Goal: Task Accomplishment & Management: Use online tool/utility

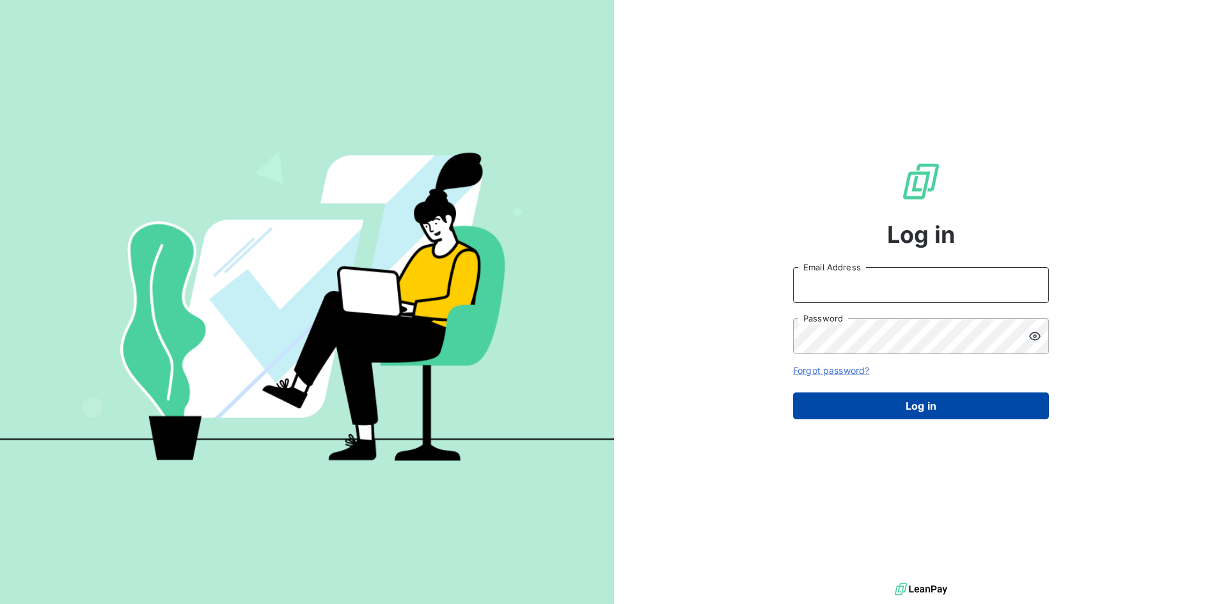
type input "[PERSON_NAME][EMAIL_ADDRESS][DOMAIN_NAME]"
click at [962, 407] on button "Log in" at bounding box center [921, 406] width 256 height 27
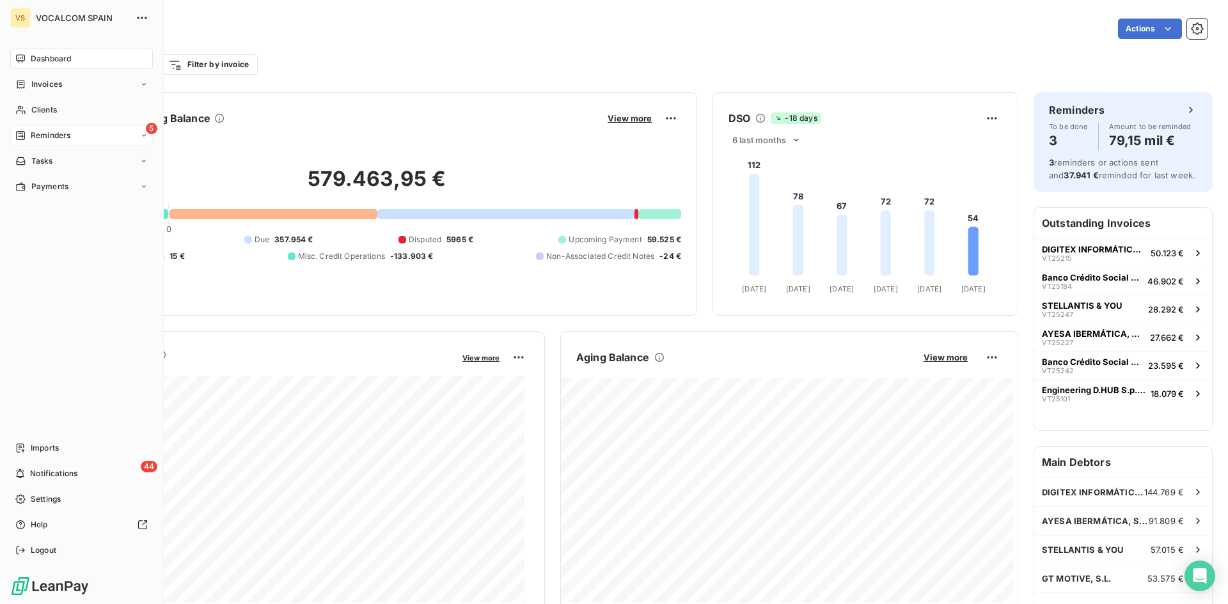
click at [36, 132] on span "Reminders" at bounding box center [51, 136] width 40 height 12
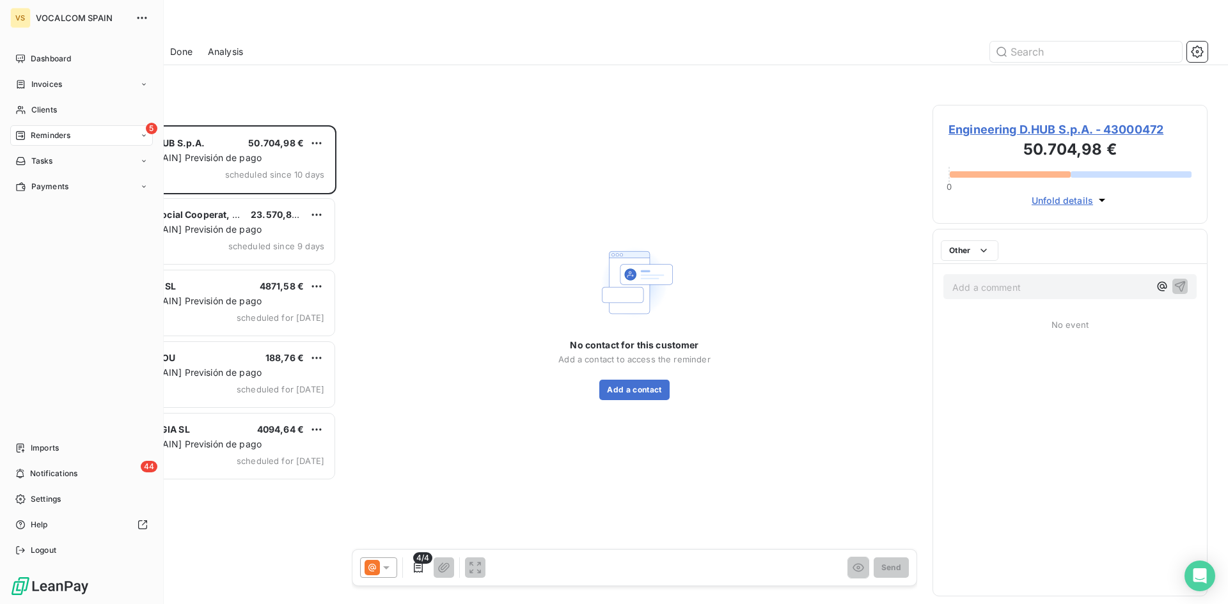
scroll to position [469, 265]
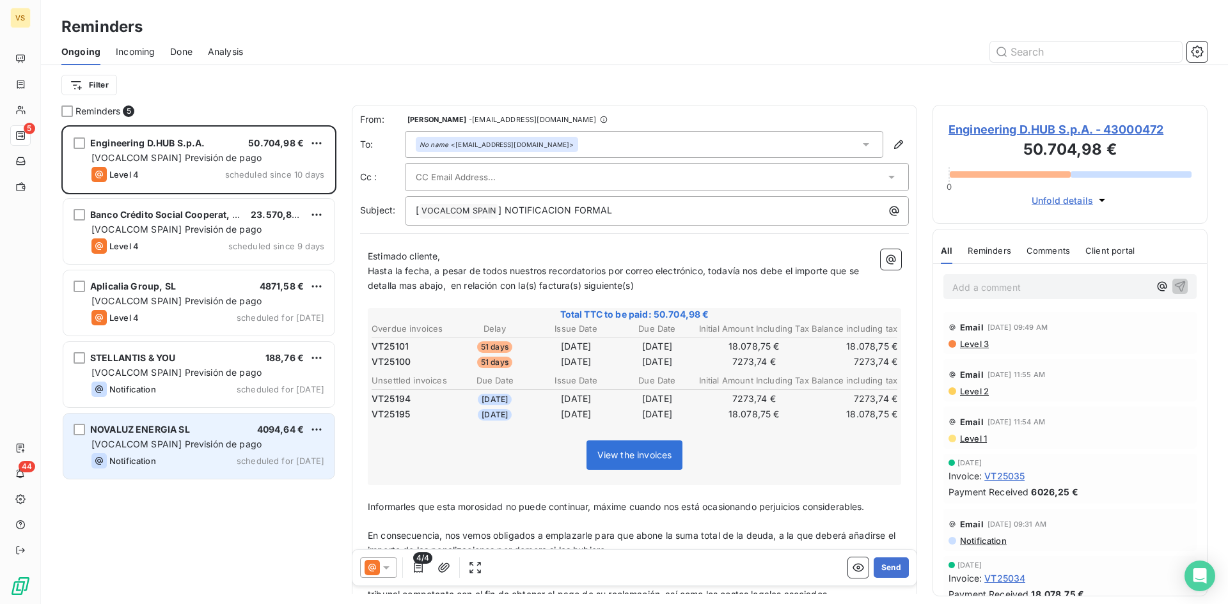
click at [212, 448] on span "[VOCALCOM SPAIN] Previsión de pago" at bounding box center [176, 444] width 170 height 11
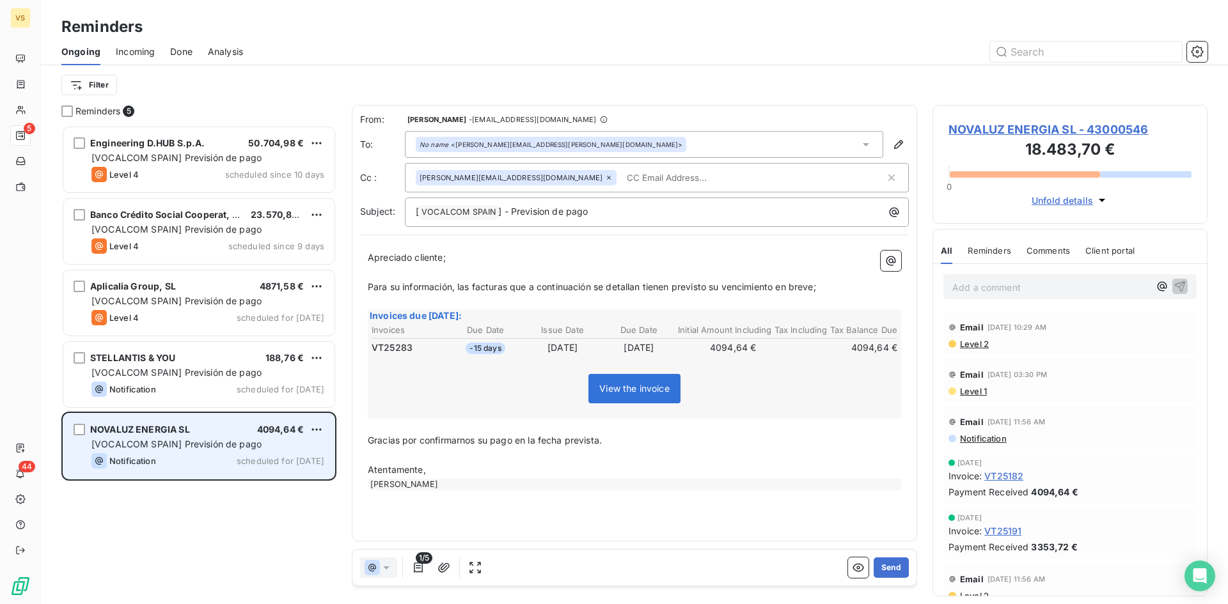
scroll to position [469, 265]
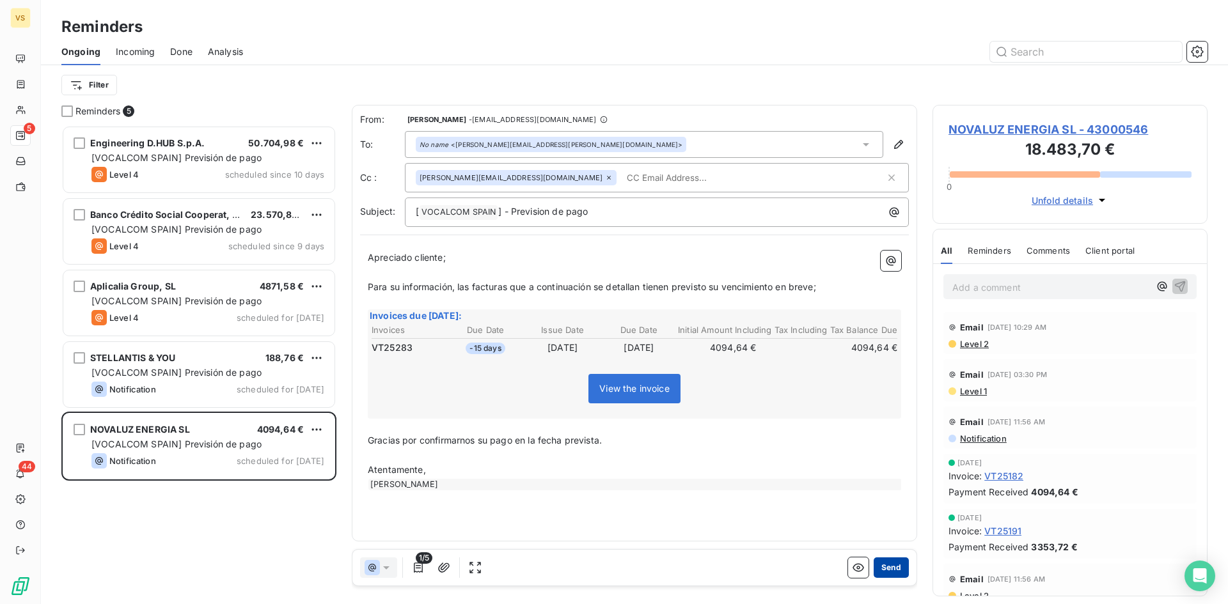
click at [888, 568] on button "Send" at bounding box center [891, 568] width 35 height 20
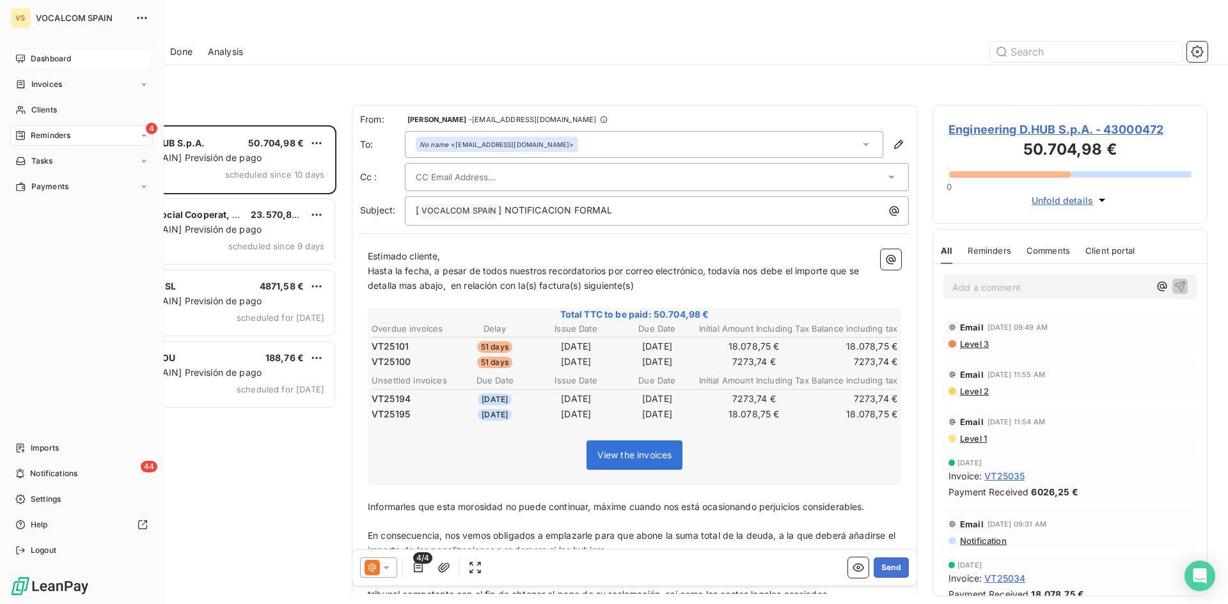
click at [29, 60] on div "Dashboard" at bounding box center [81, 59] width 143 height 20
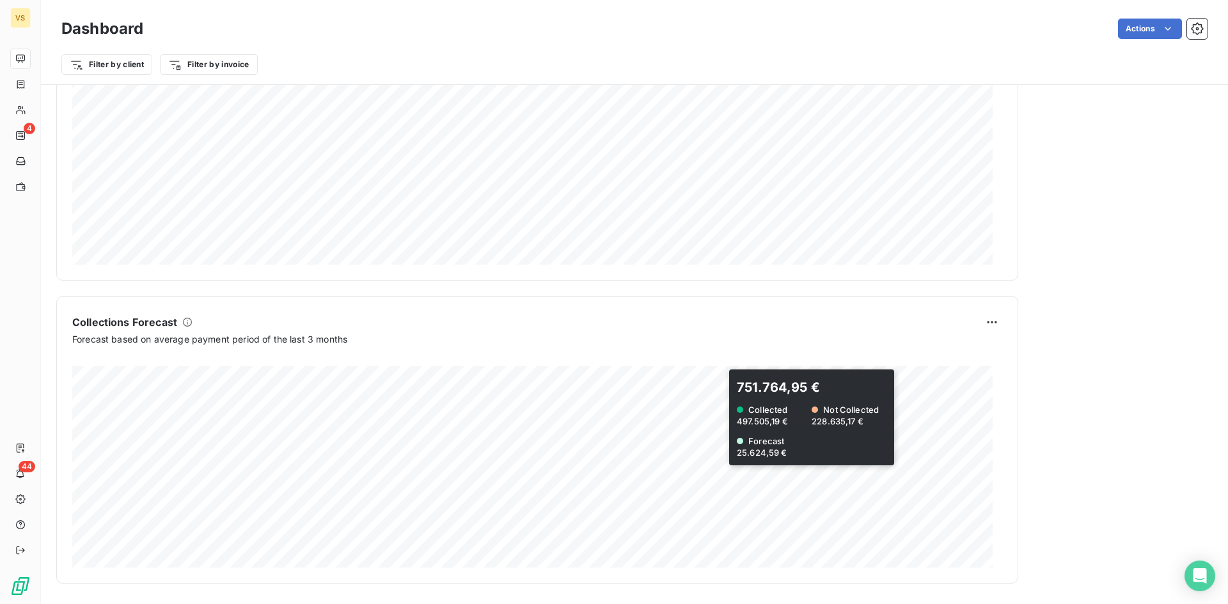
scroll to position [578, 0]
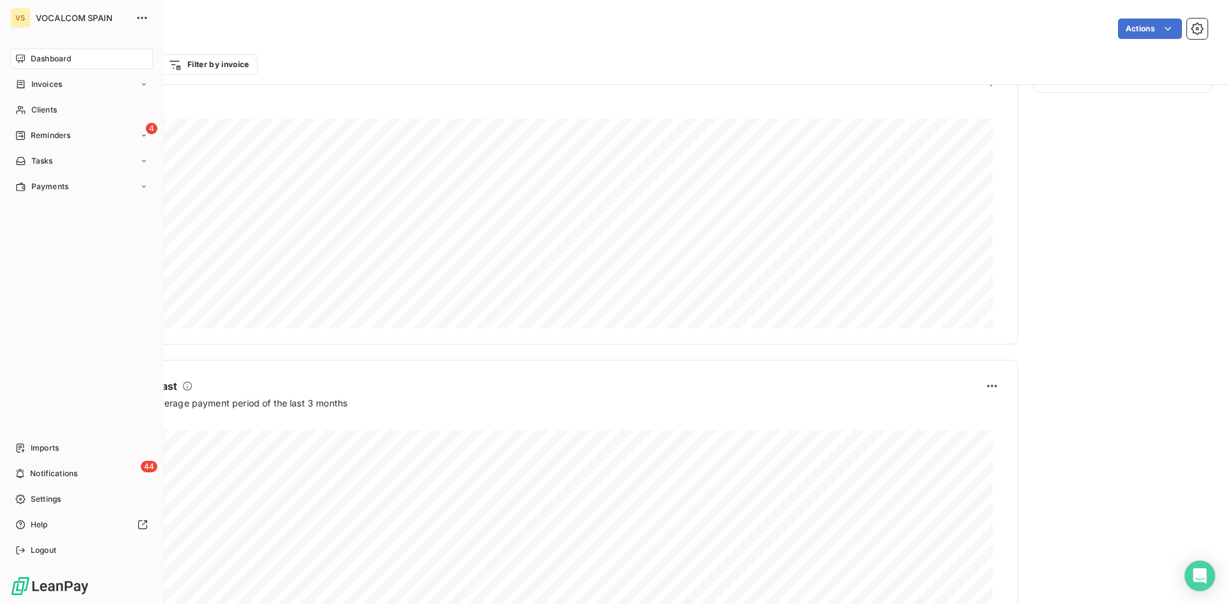
click at [36, 137] on span "Reminders" at bounding box center [51, 136] width 40 height 12
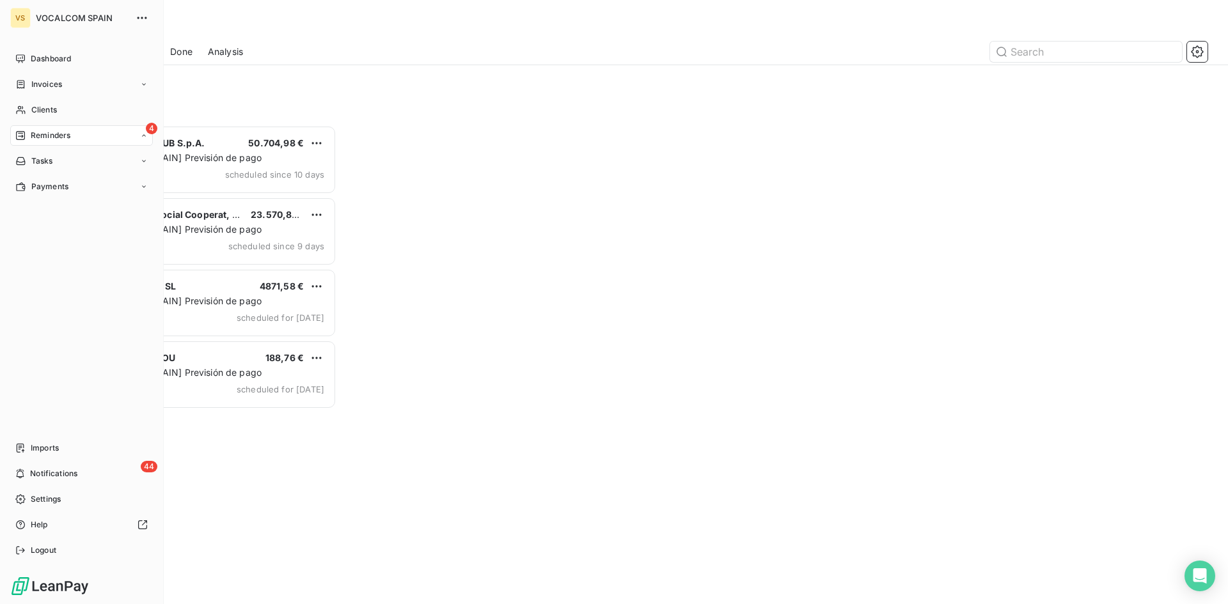
scroll to position [469, 265]
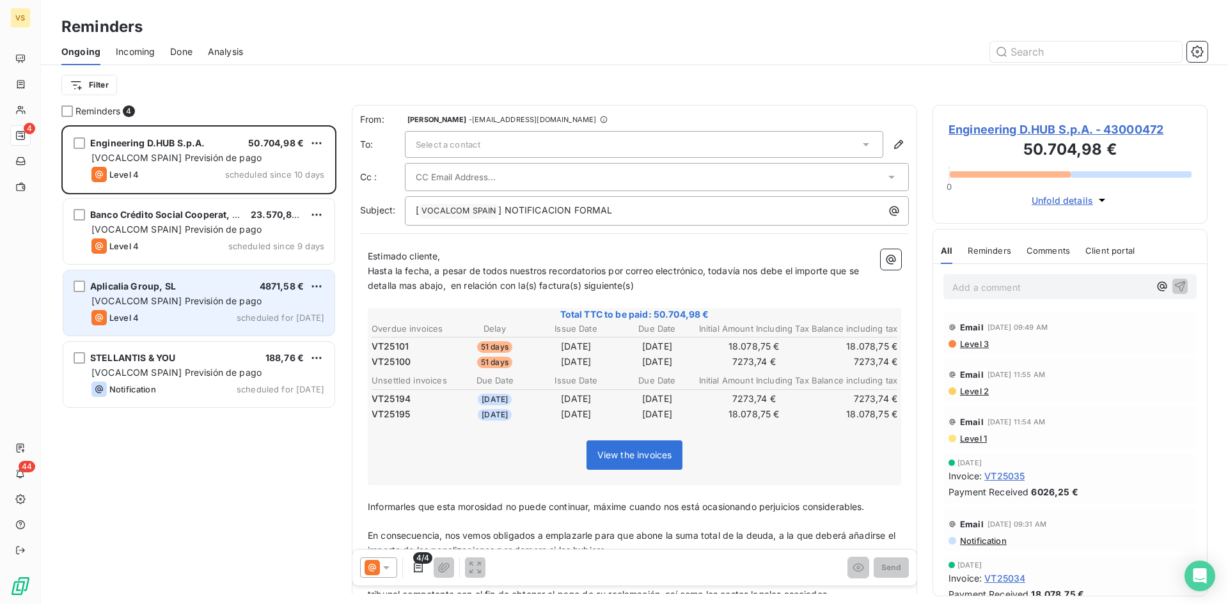
click at [187, 317] on div "Level 4 scheduled for [DATE]" at bounding box center [207, 317] width 233 height 15
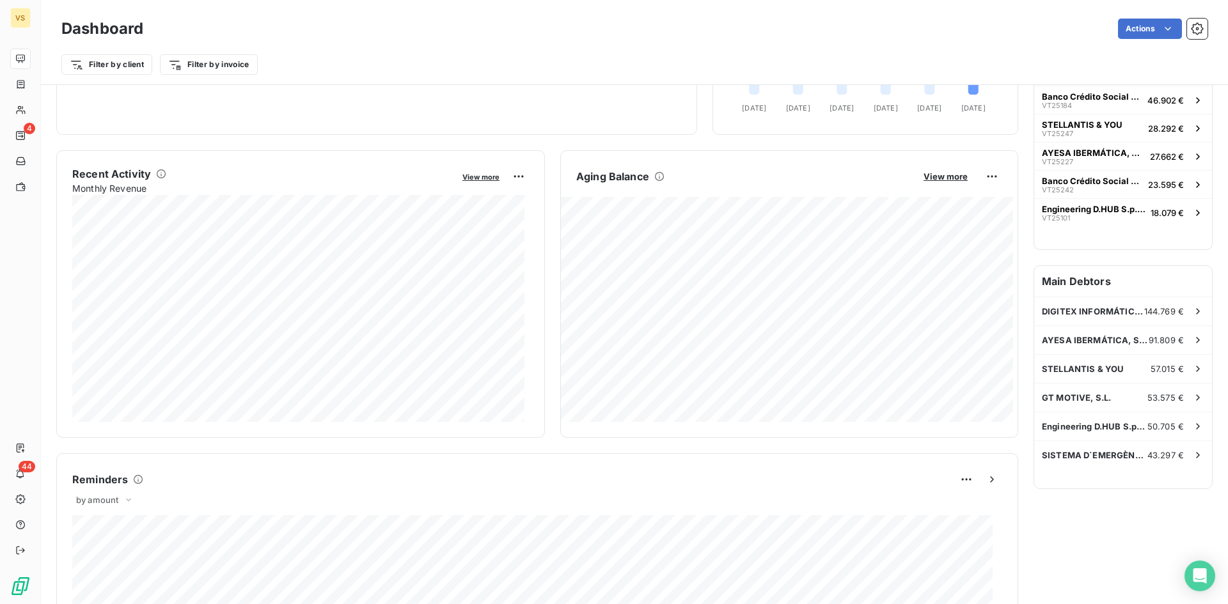
scroll to position [193, 0]
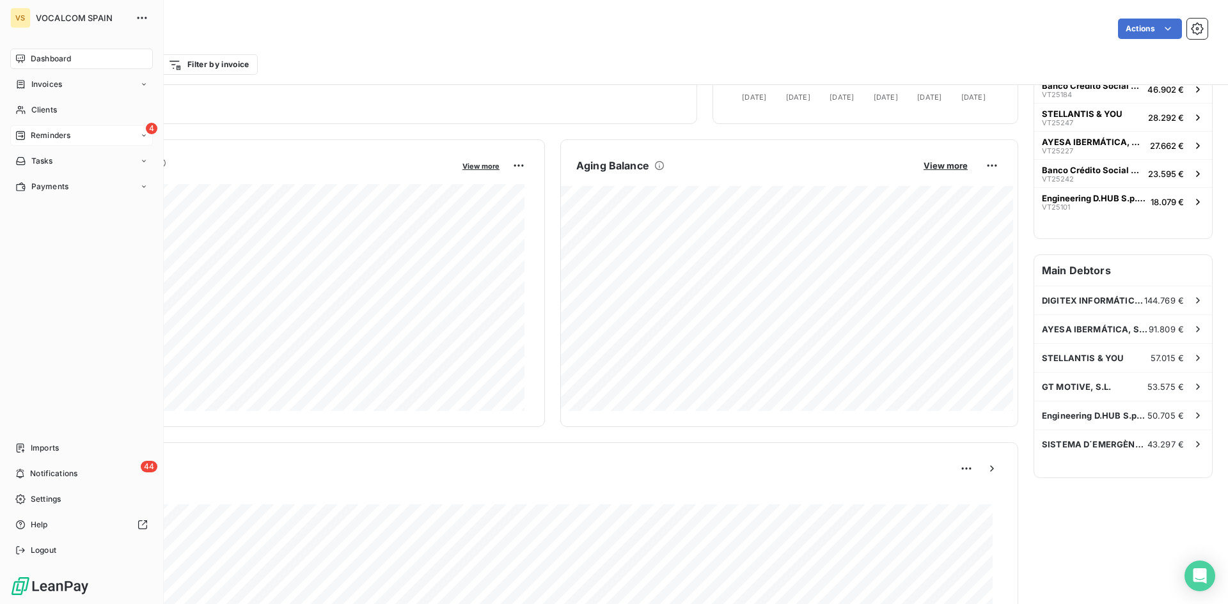
click at [33, 140] on span "Reminders" at bounding box center [51, 136] width 40 height 12
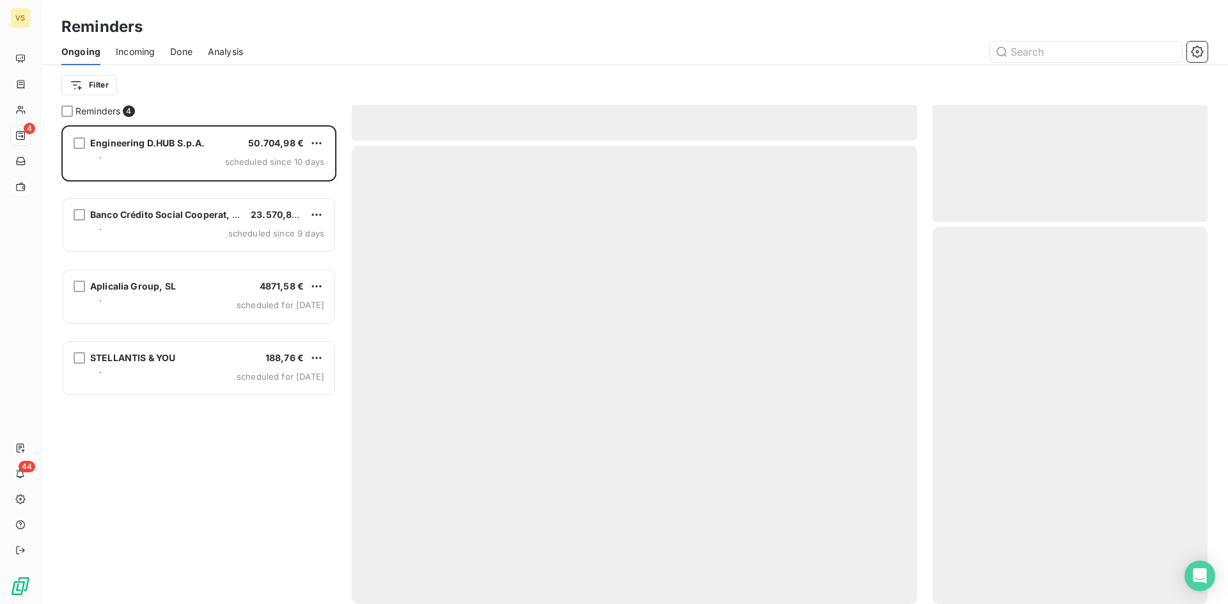
scroll to position [469, 265]
